Goal: Task Accomplishment & Management: Manage account settings

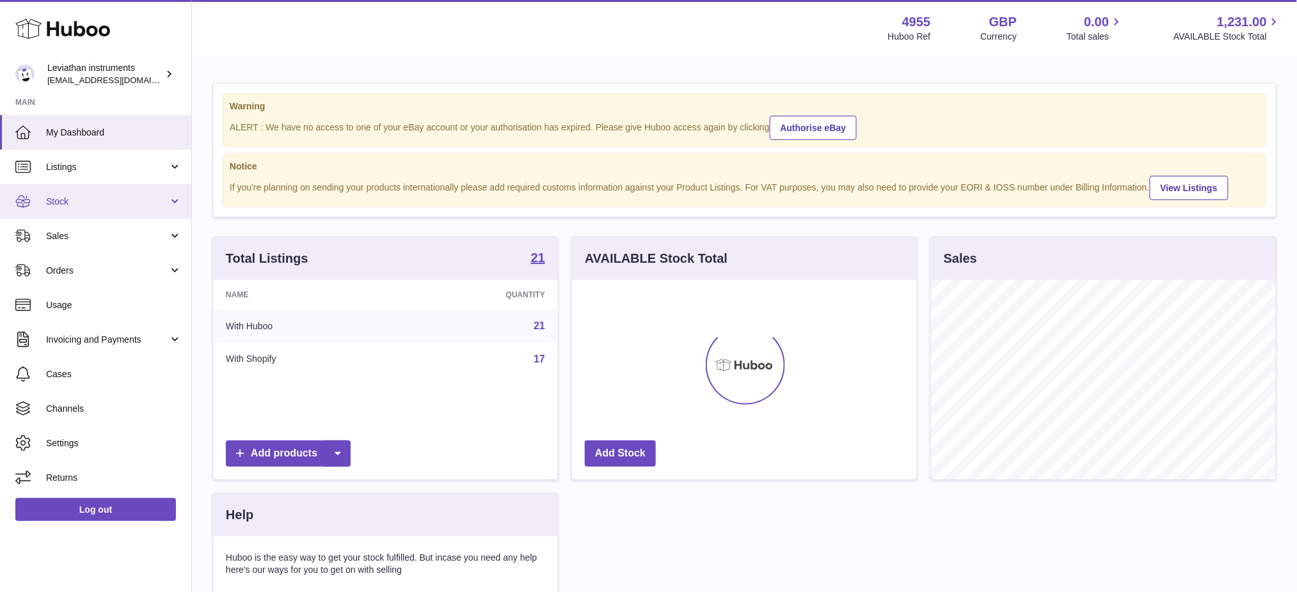
scroll to position [199, 345]
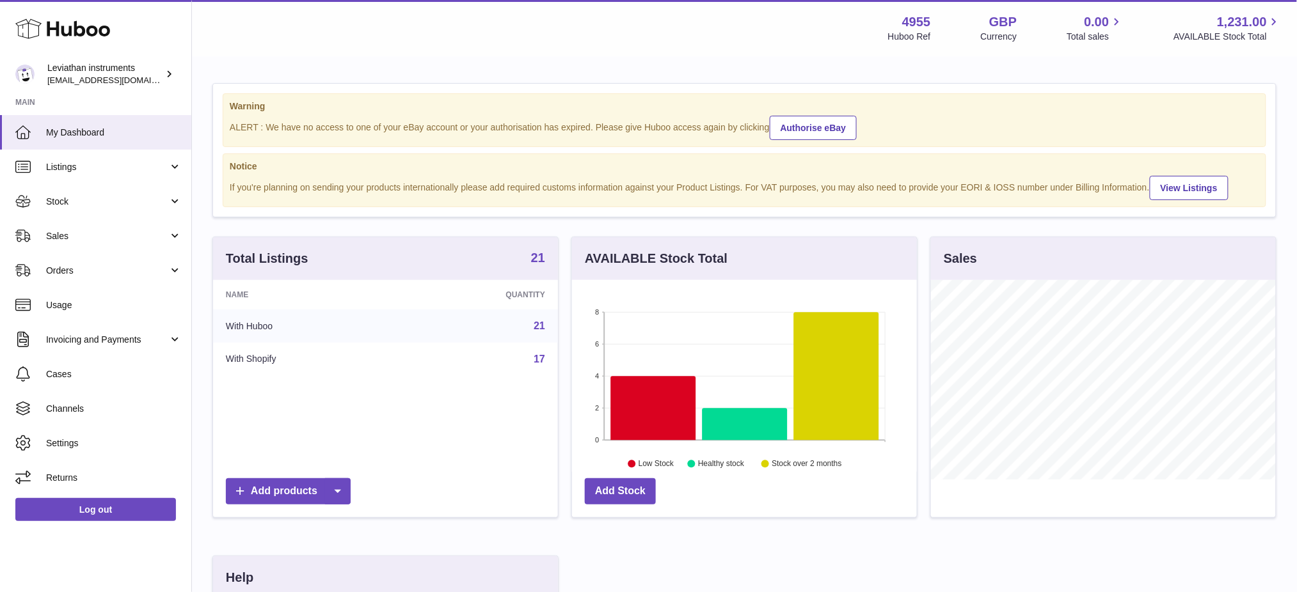
click at [539, 264] on strong "21" at bounding box center [538, 257] width 14 height 13
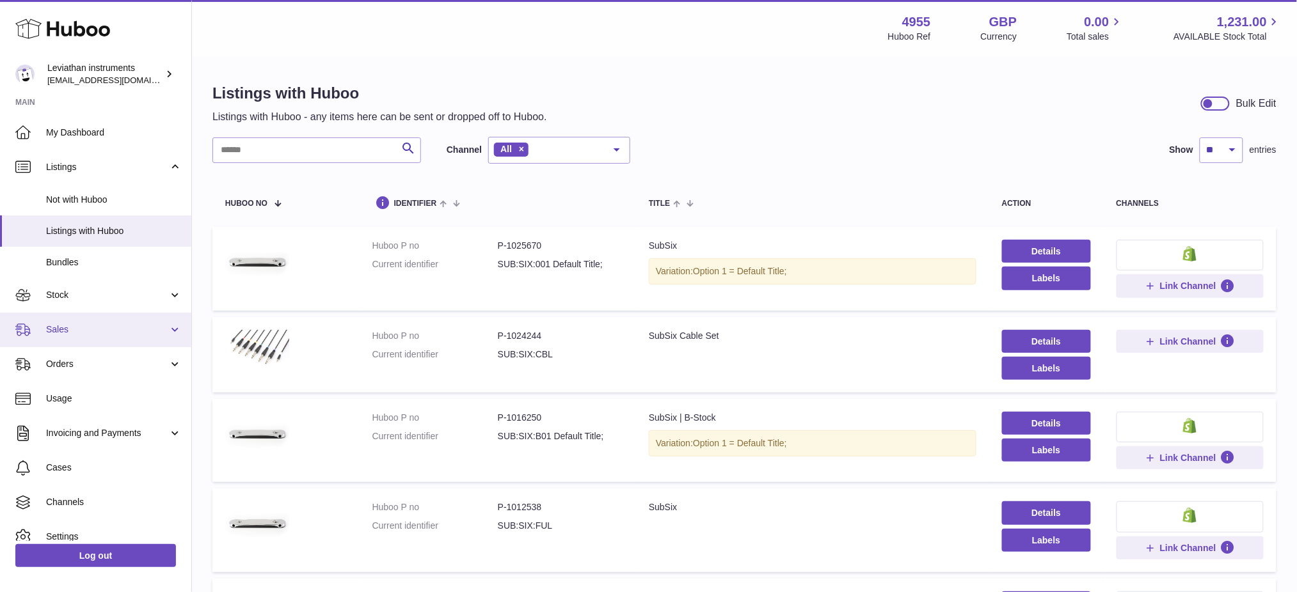
click at [63, 335] on span "Sales" at bounding box center [107, 330] width 122 height 12
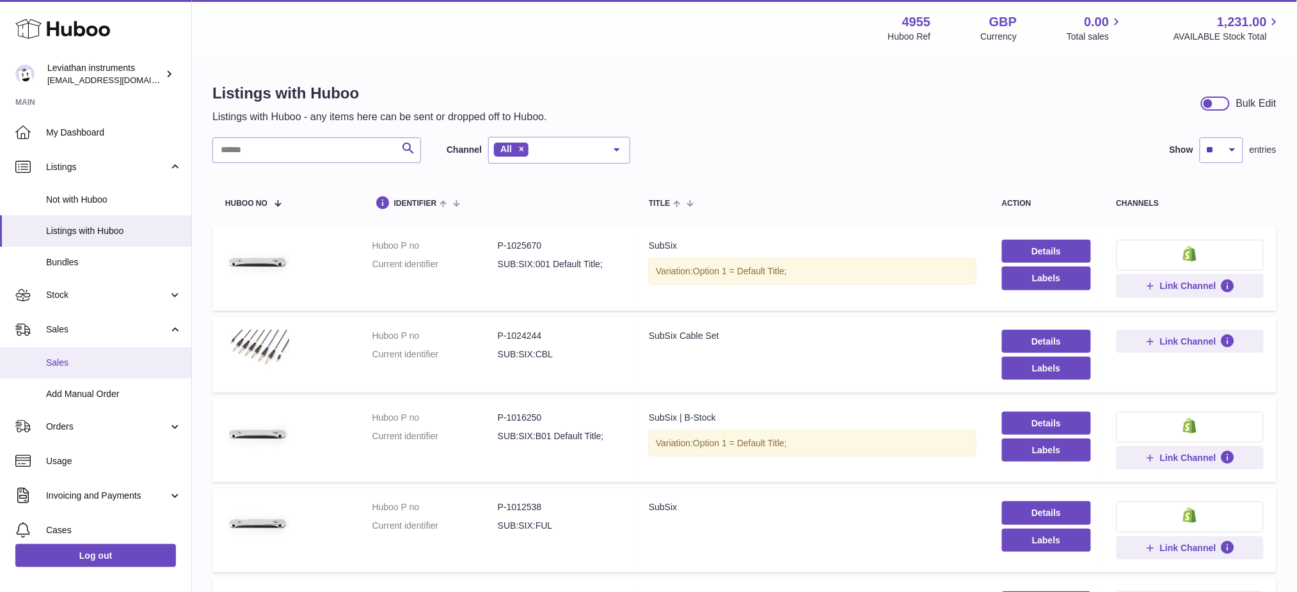
click at [72, 363] on span "Sales" at bounding box center [114, 363] width 136 height 12
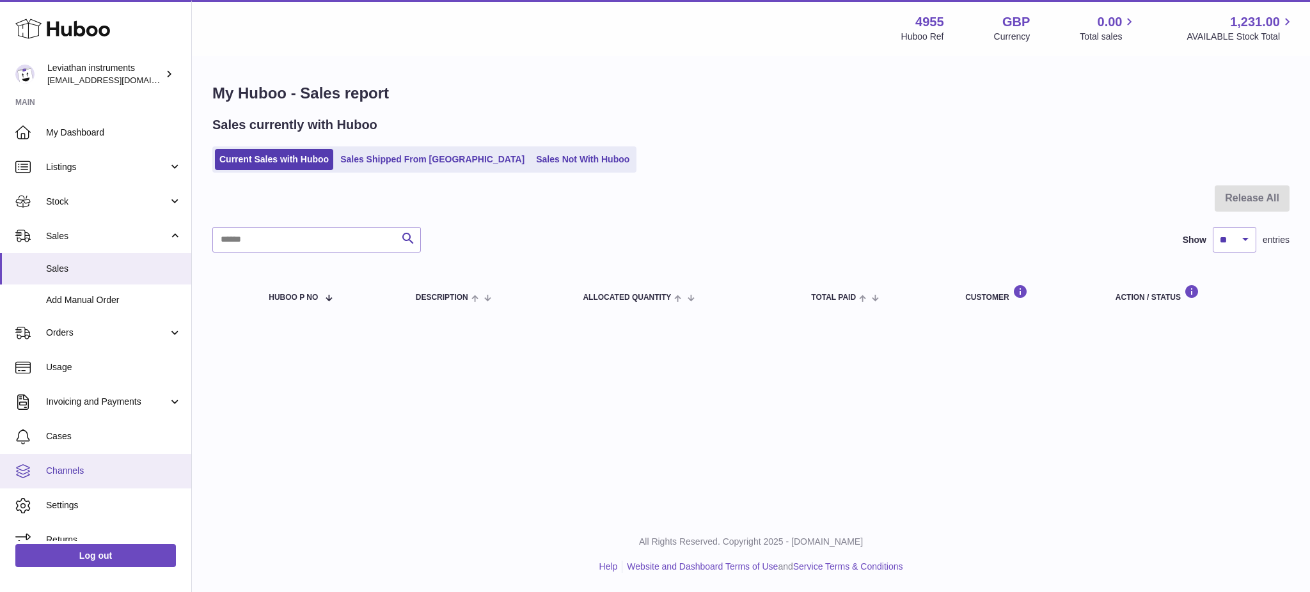
scroll to position [16, 0]
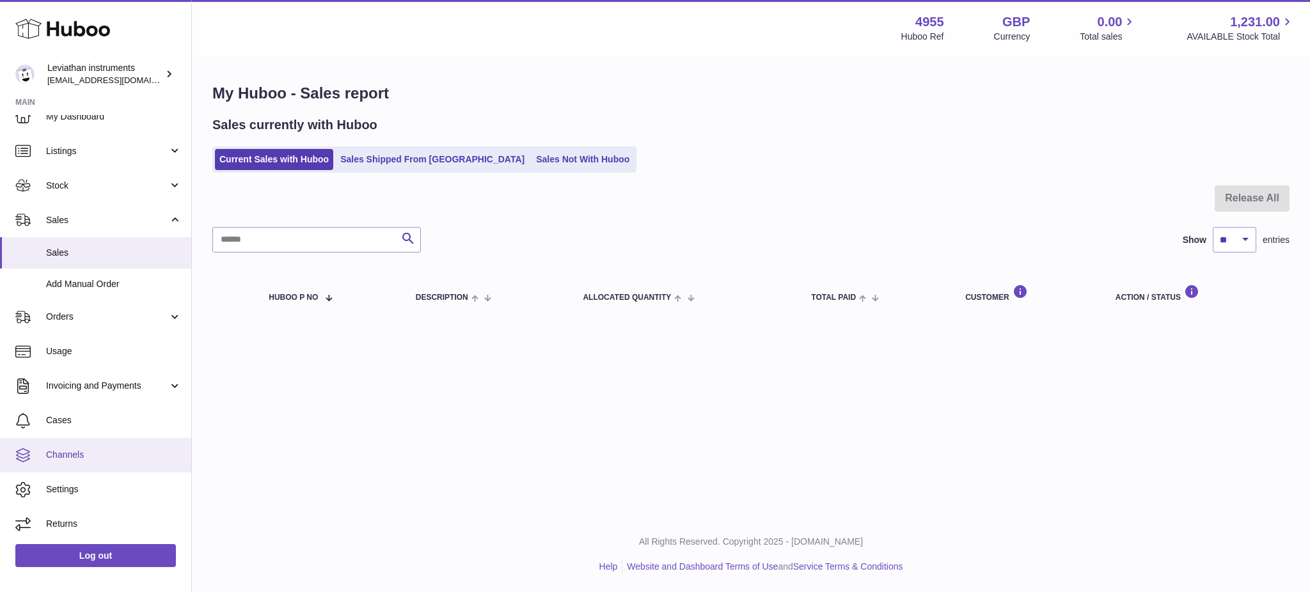
click at [79, 450] on span "Channels" at bounding box center [114, 455] width 136 height 12
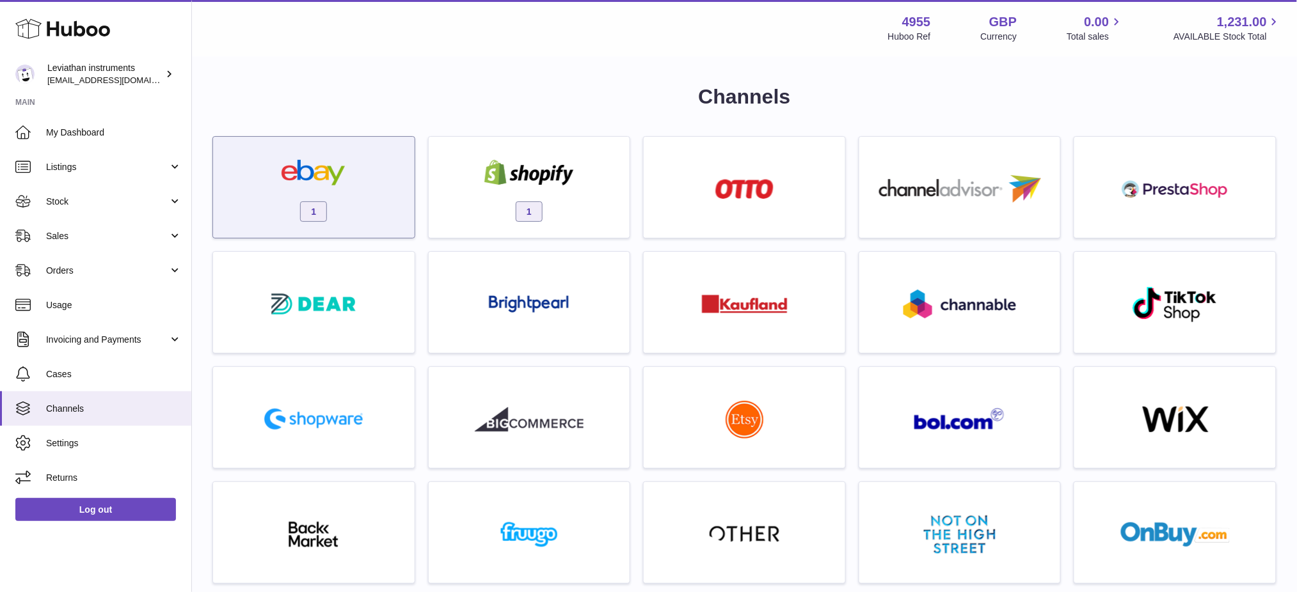
click at [384, 168] on div "1" at bounding box center [313, 191] width 189 height 82
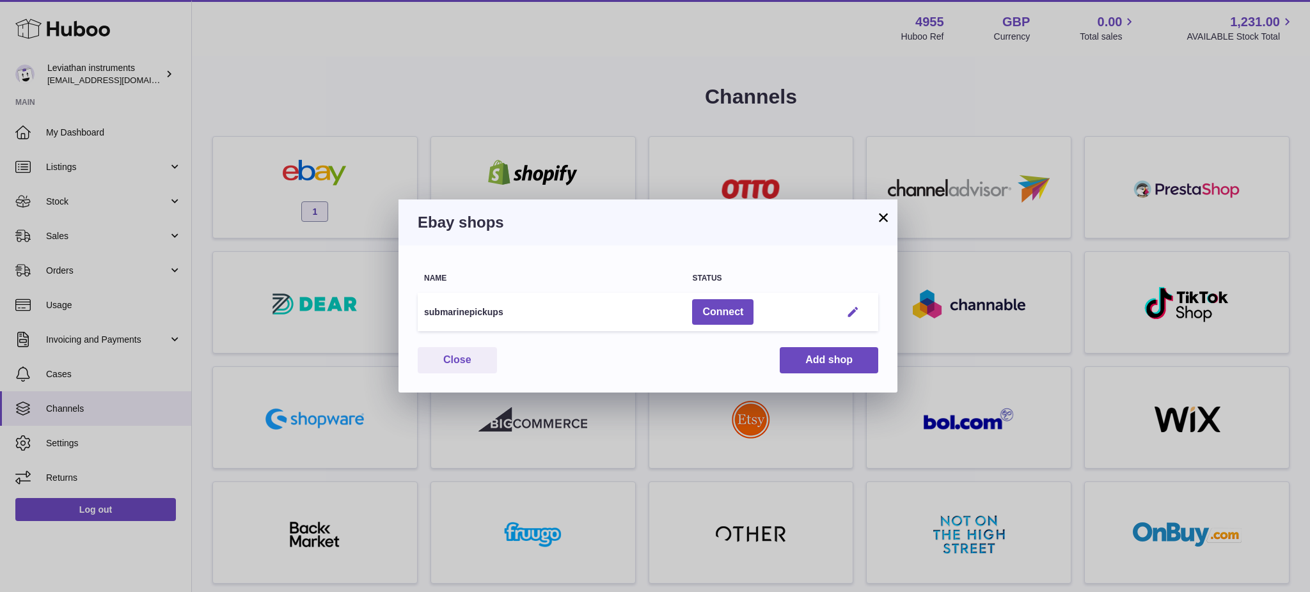
click at [854, 313] on em "button" at bounding box center [852, 312] width 13 height 13
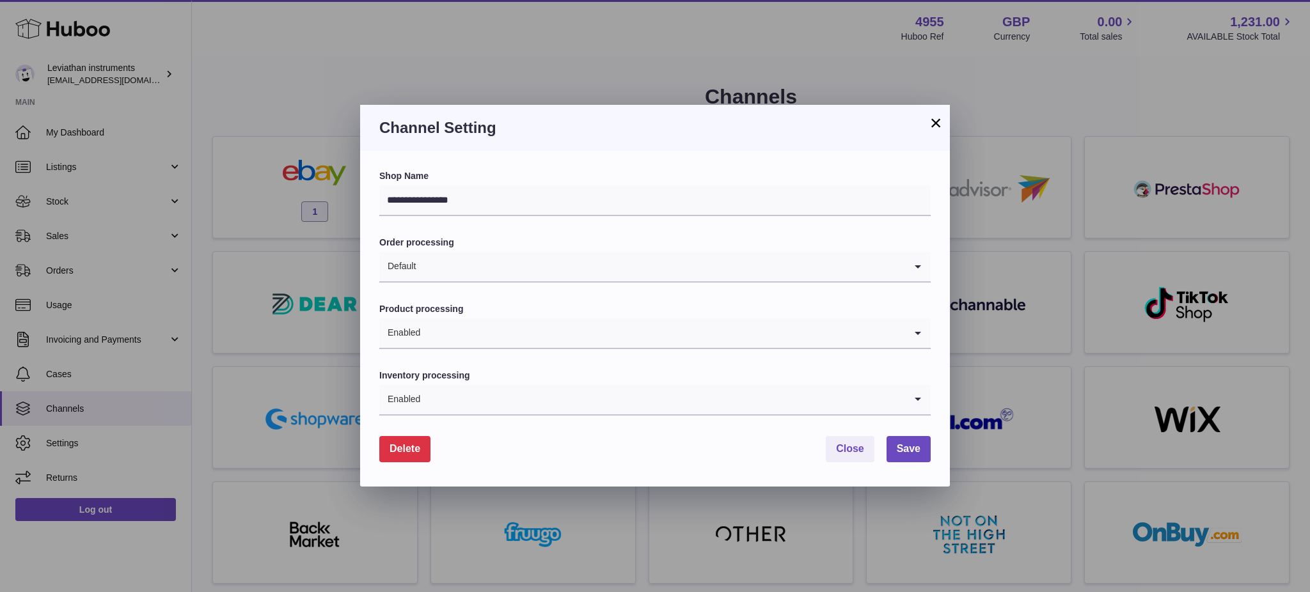
click at [414, 454] on span "Delete" at bounding box center [405, 448] width 31 height 11
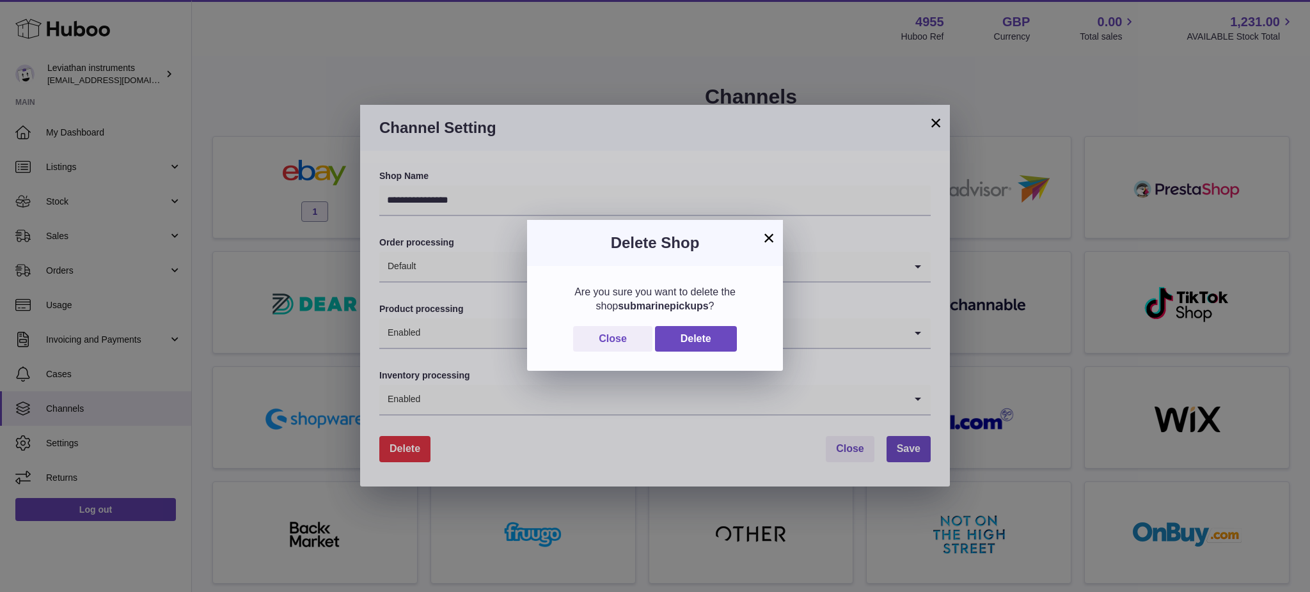
click at [686, 360] on div "Are you sure you want to delete the shop submarinepickups ? Close Delete" at bounding box center [655, 318] width 256 height 105
click at [700, 347] on button "Delete" at bounding box center [696, 339] width 82 height 26
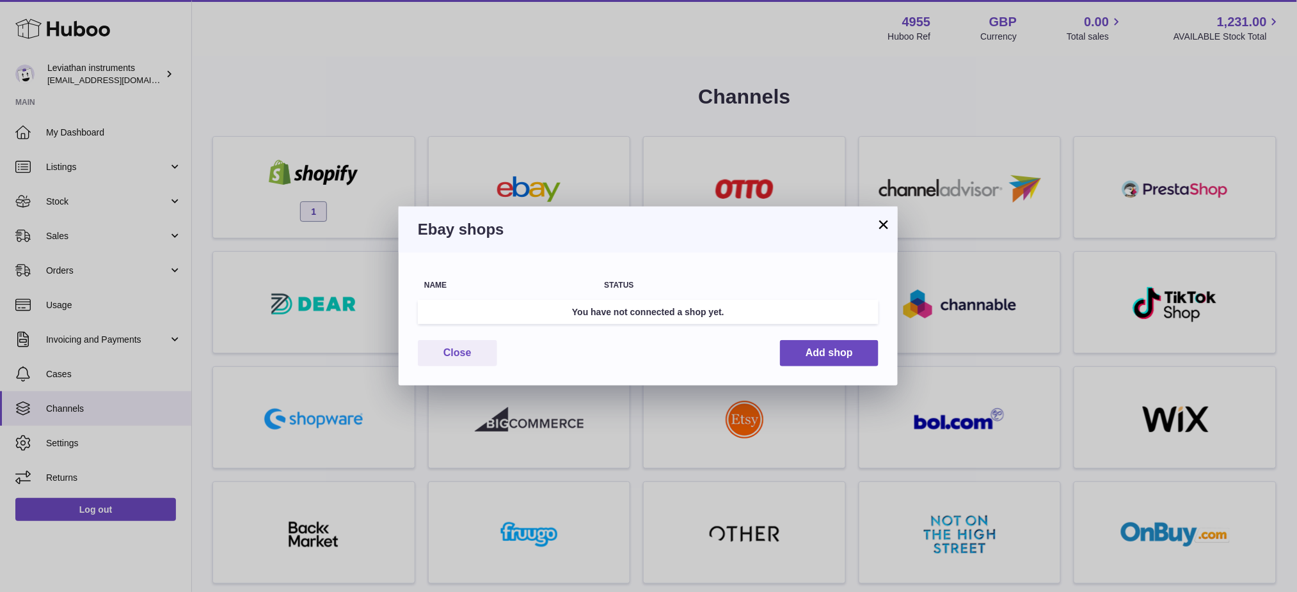
drag, startPoint x: 885, startPoint y: 221, endPoint x: 692, endPoint y: 187, distance: 196.2
click at [885, 221] on button "×" at bounding box center [883, 224] width 15 height 15
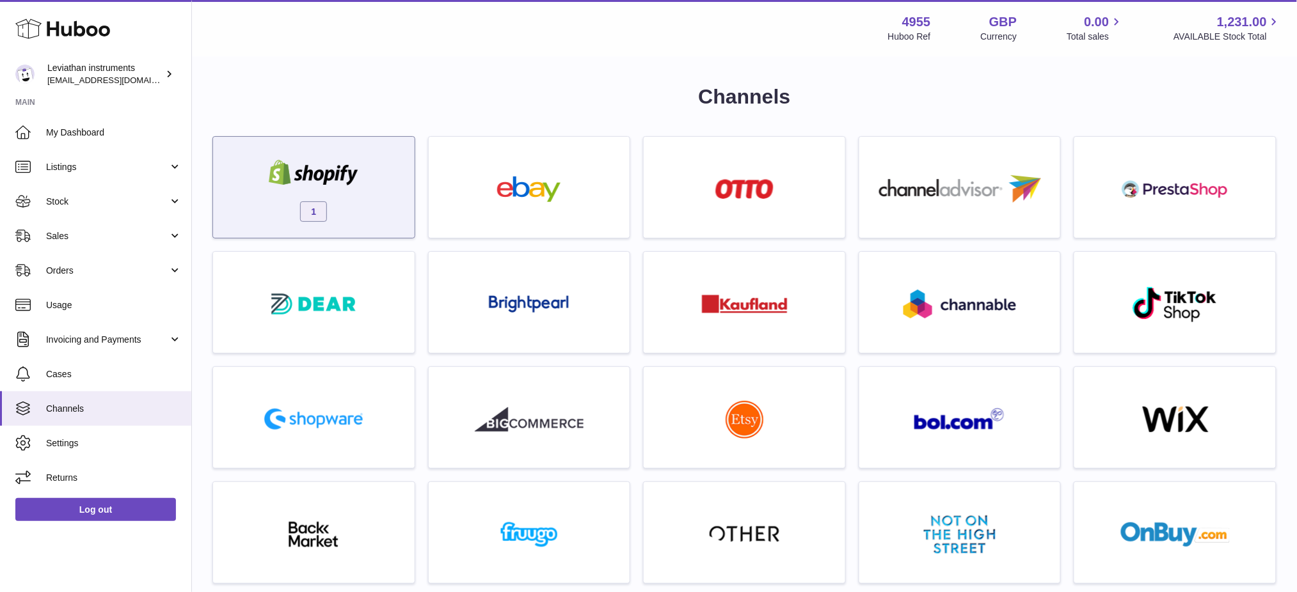
click at [317, 163] on img at bounding box center [313, 173] width 109 height 26
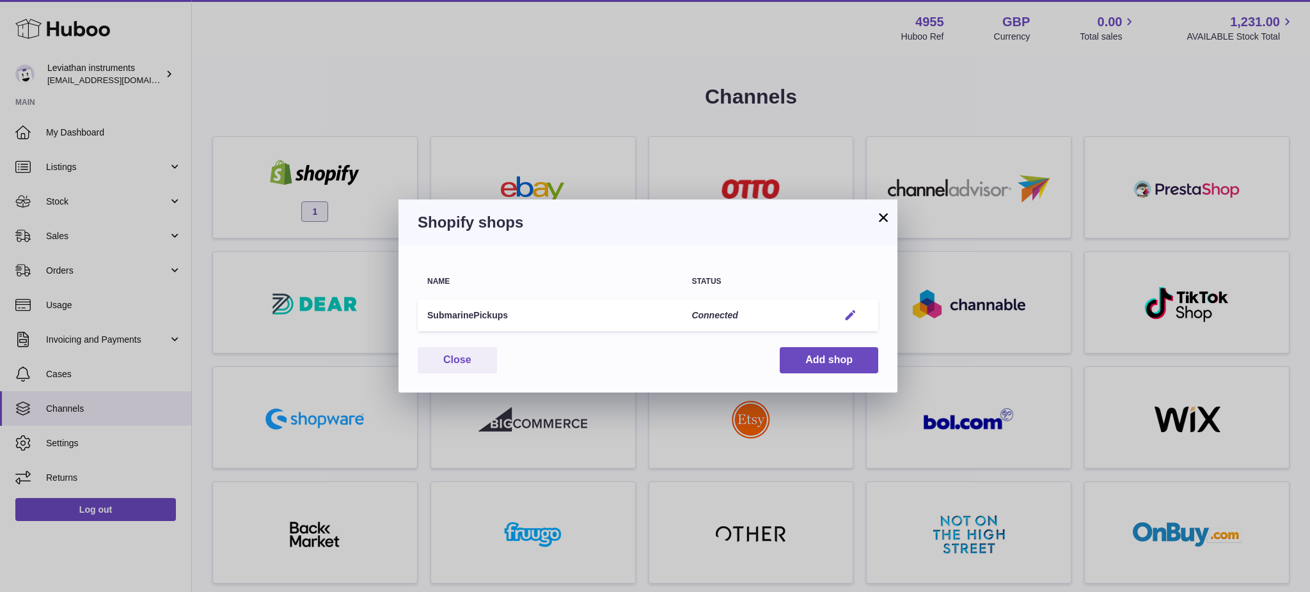
click at [850, 313] on em "button" at bounding box center [850, 315] width 13 height 13
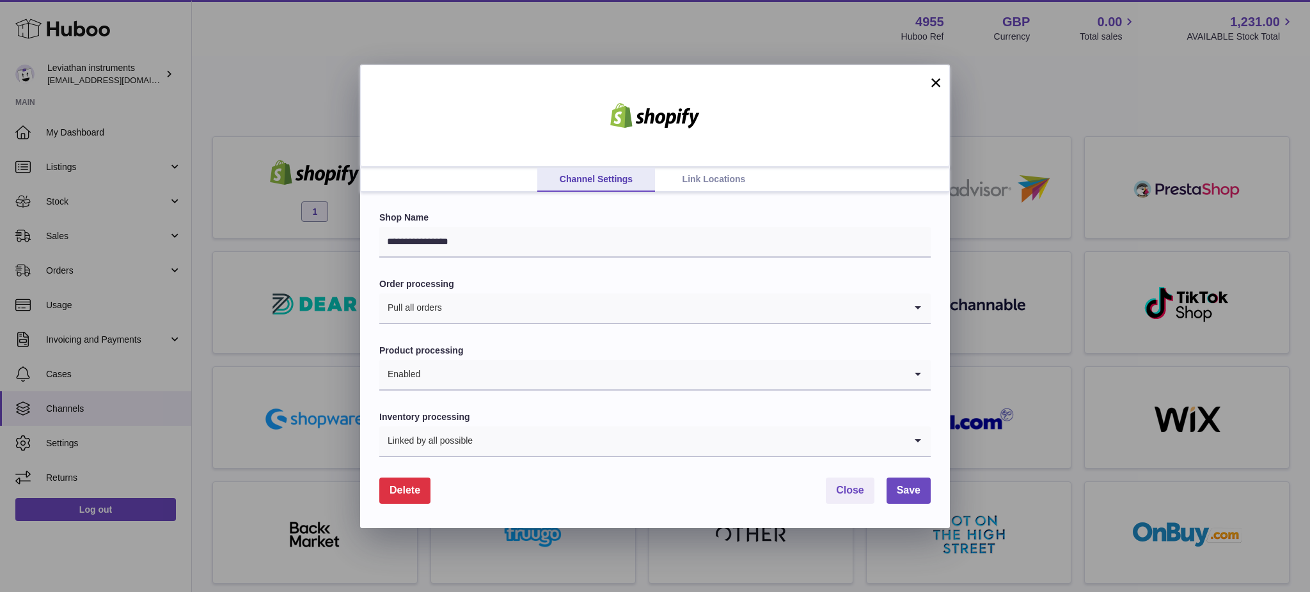
click at [413, 490] on span "Delete" at bounding box center [405, 490] width 31 height 11
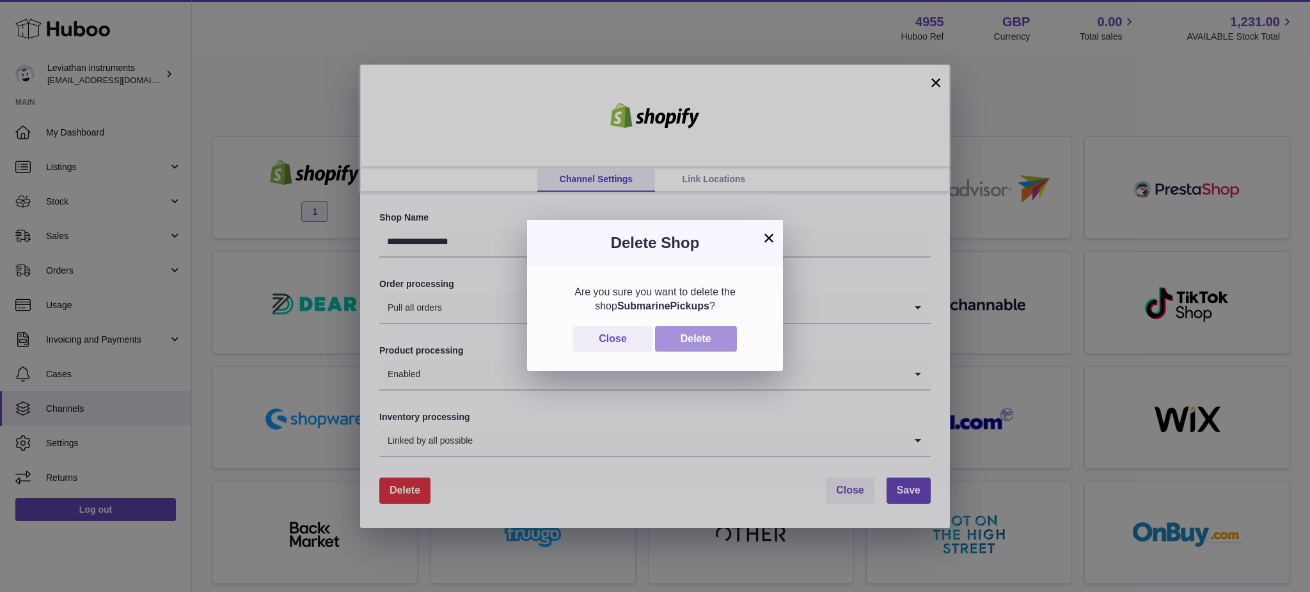
click at [725, 341] on button "Delete" at bounding box center [696, 339] width 82 height 26
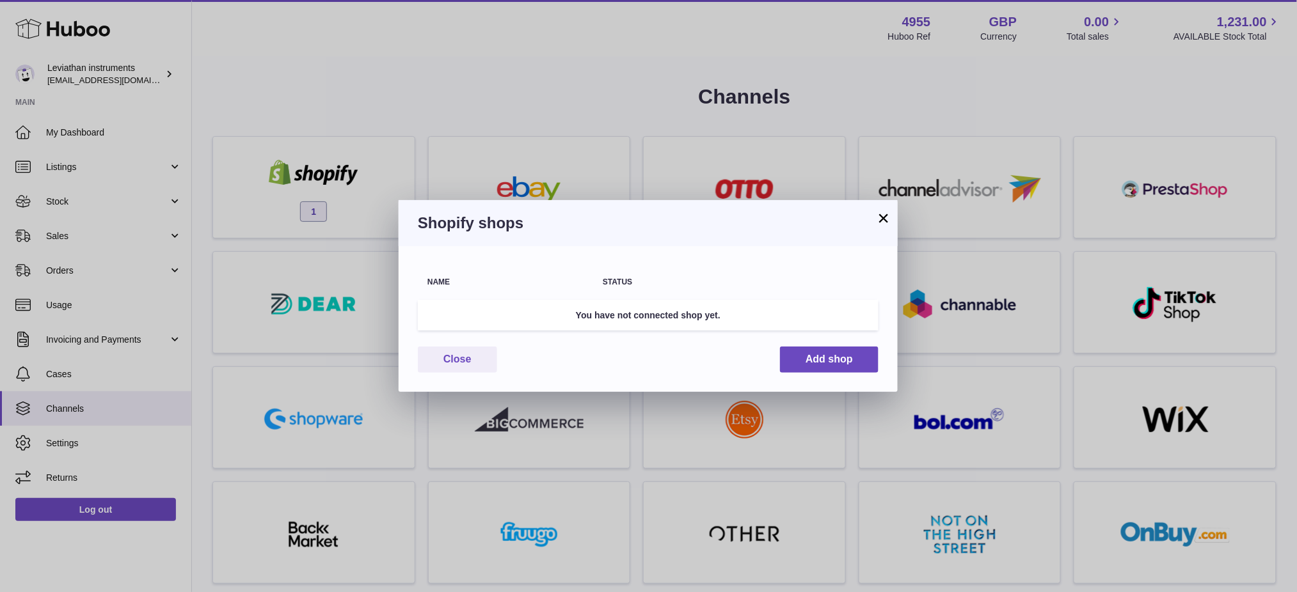
drag, startPoint x: 884, startPoint y: 214, endPoint x: 324, endPoint y: 46, distance: 583.7
click at [879, 214] on button "×" at bounding box center [883, 217] width 15 height 15
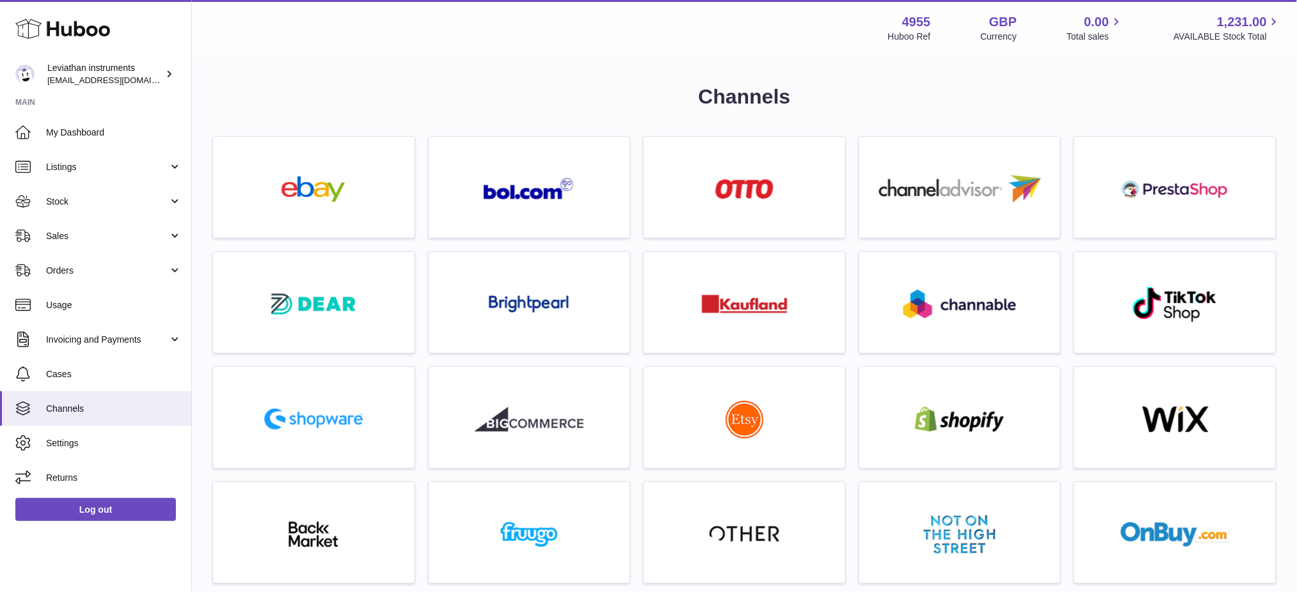
click at [905, 17] on strong "4955" at bounding box center [916, 21] width 29 height 17
copy strong "4955"
